Goal: Information Seeking & Learning: Find specific fact

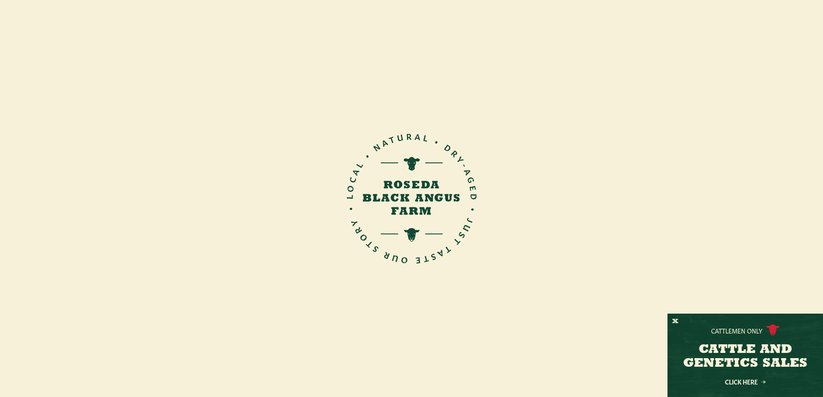
scroll to position [1414, 0]
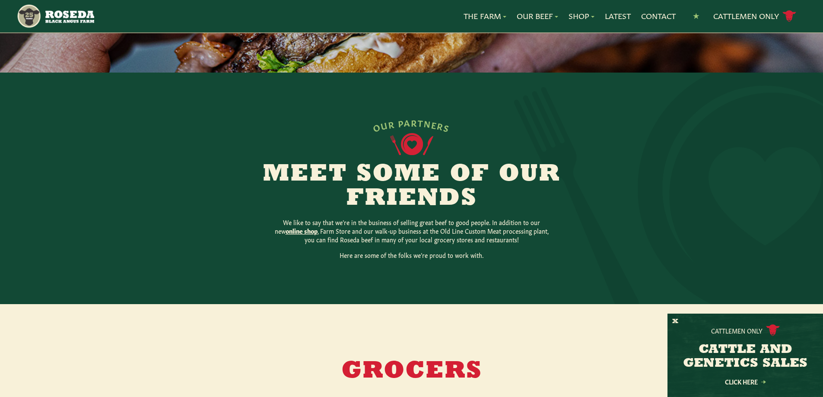
scroll to position [173, 0]
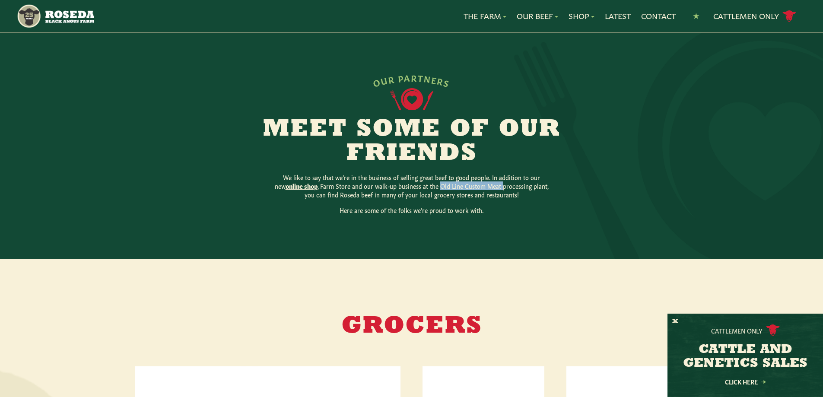
drag, startPoint x: 429, startPoint y: 185, endPoint x: 490, endPoint y: 186, distance: 61.8
click at [490, 186] on p "We like to say that we’re in the business of selling great beef to good people.…" at bounding box center [411, 186] width 276 height 26
click at [580, 193] on div at bounding box center [411, 143] width 905 height 254
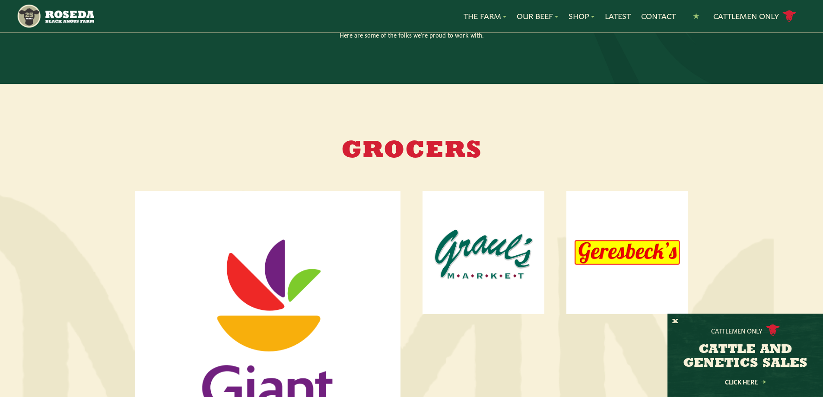
scroll to position [216, 0]
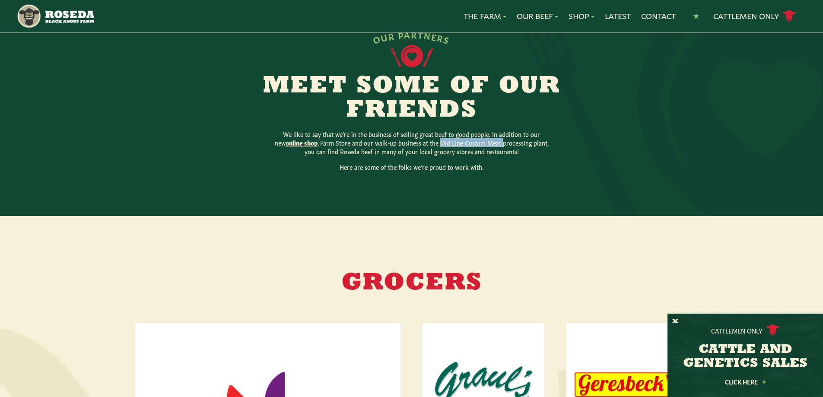
drag, startPoint x: 428, startPoint y: 142, endPoint x: 491, endPoint y: 143, distance: 63.0
click at [491, 143] on p "We like to say that we’re in the business of selling great beef to good people.…" at bounding box center [411, 143] width 276 height 26
click at [347, 146] on p "We like to say that we’re in the business of selling great beef to good people.…" at bounding box center [411, 143] width 276 height 26
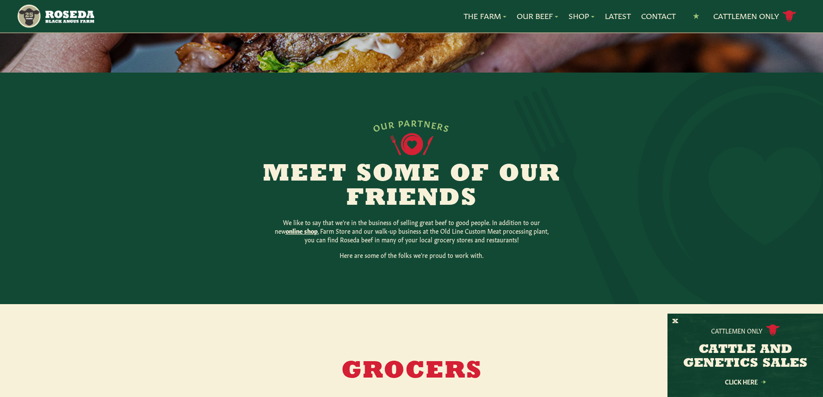
scroll to position [130, 0]
